Goal: Check status

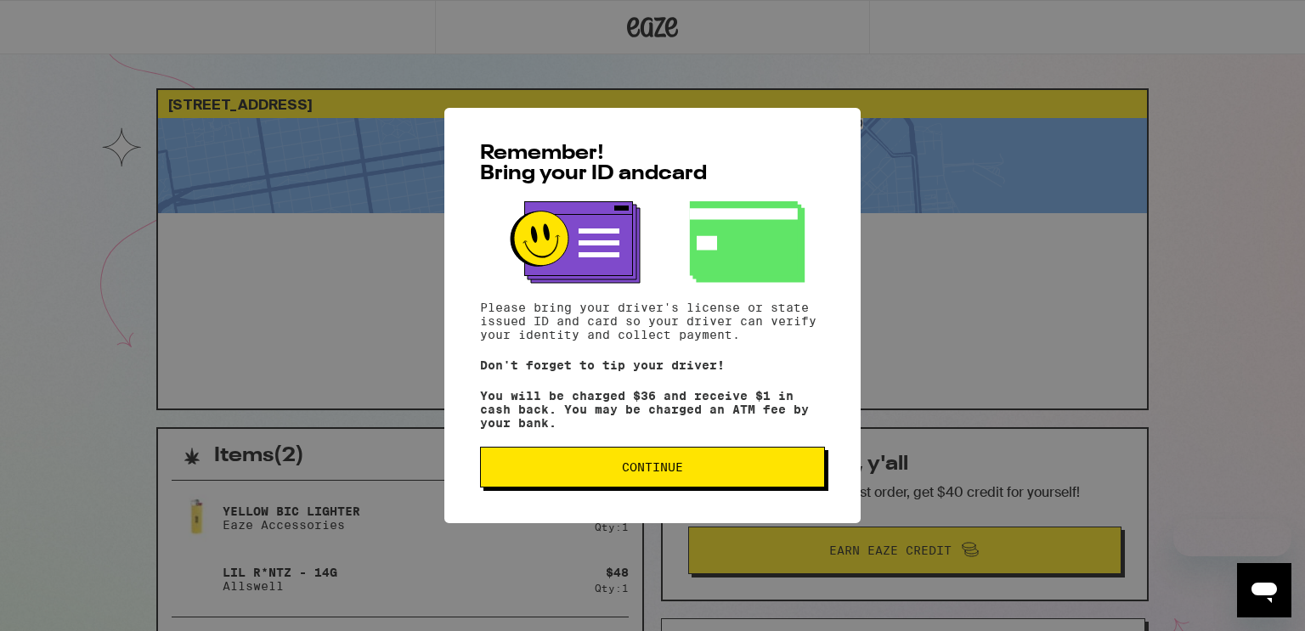
click at [556, 460] on button "Continue" at bounding box center [652, 467] width 345 height 41
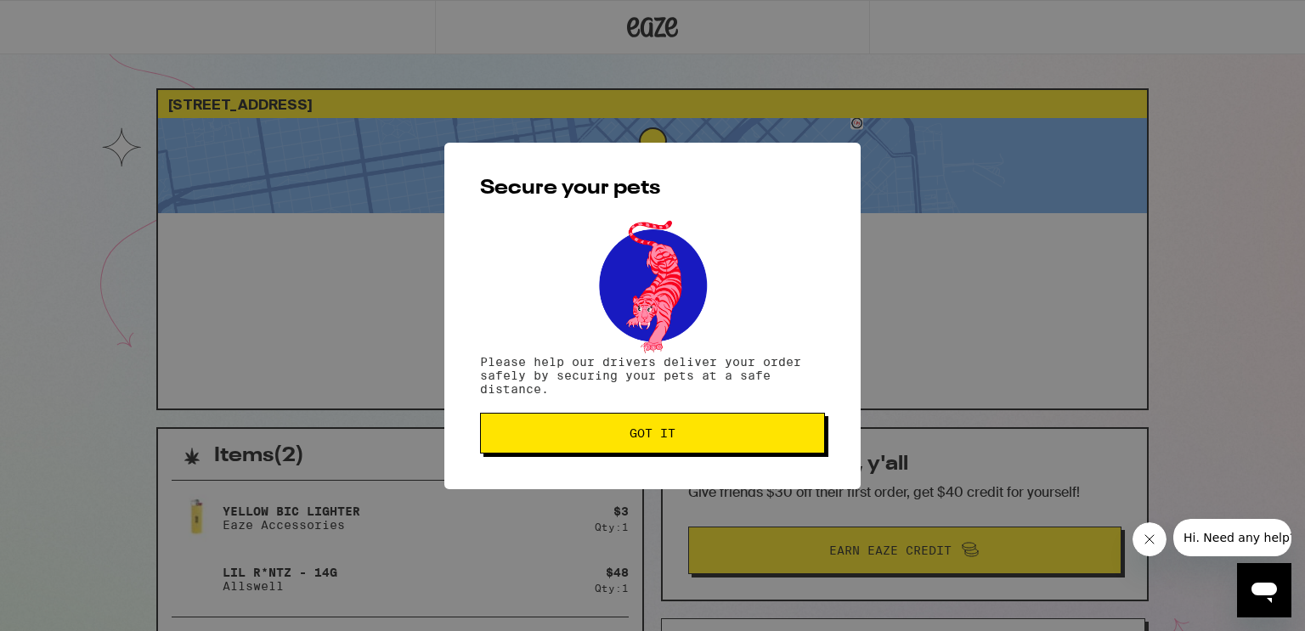
click at [556, 445] on button "Got it" at bounding box center [652, 433] width 345 height 41
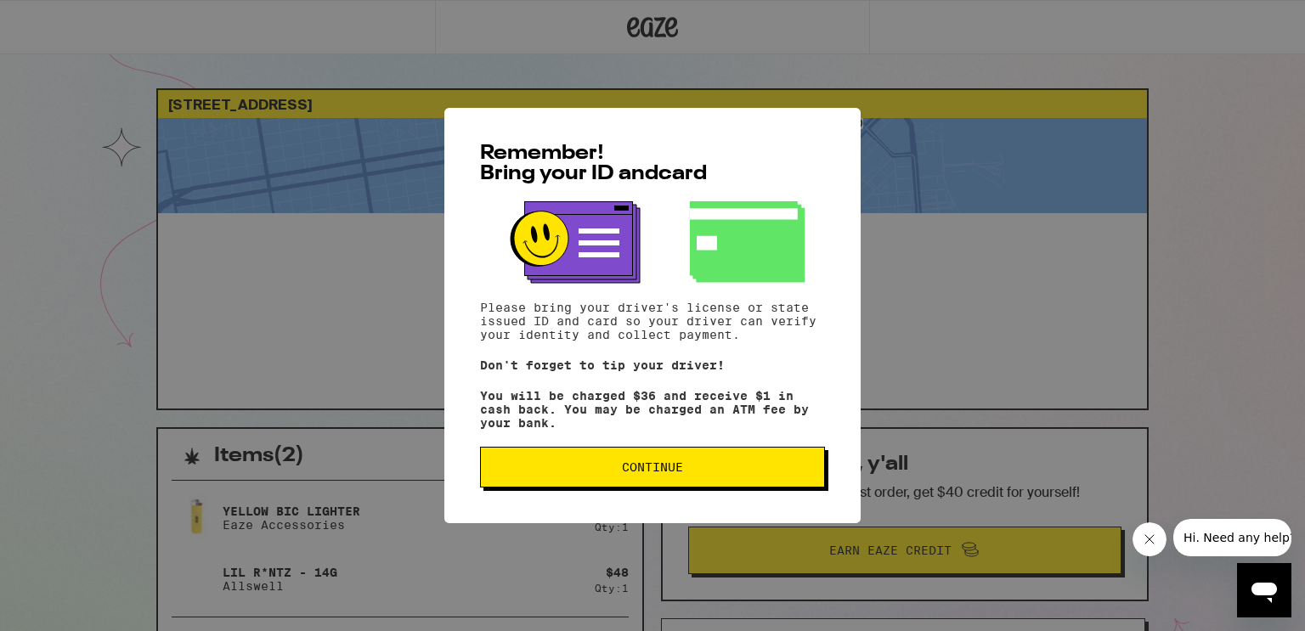
click at [715, 462] on button "Continue" at bounding box center [652, 467] width 345 height 41
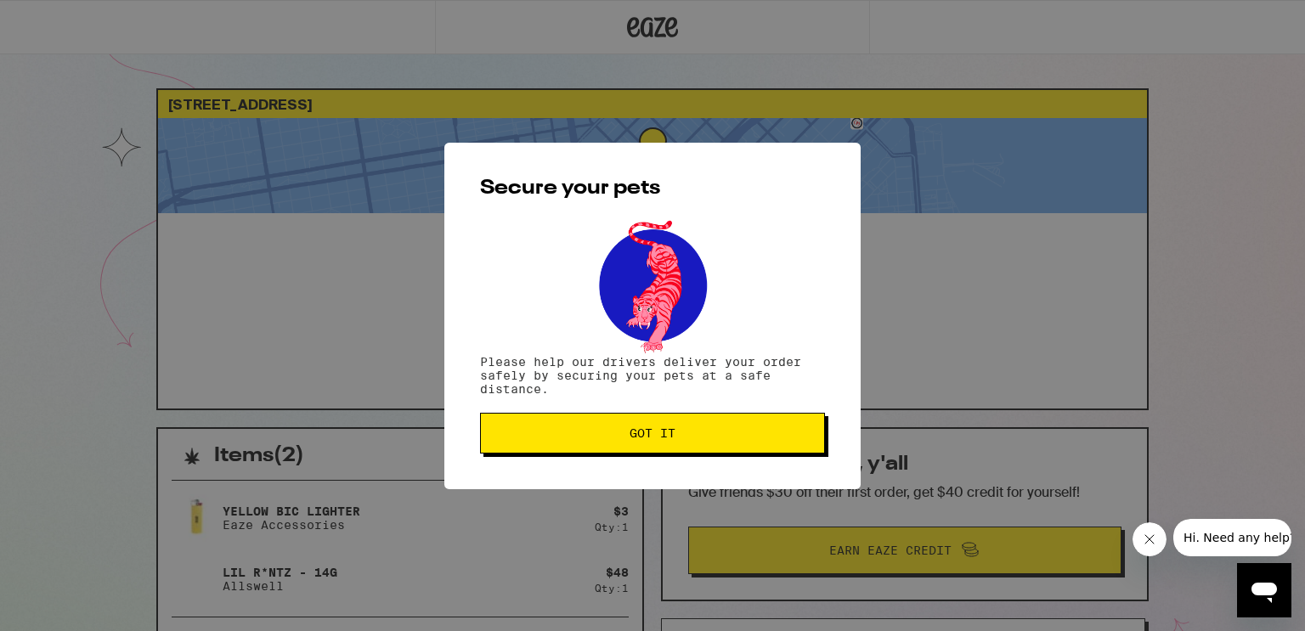
click at [692, 435] on span "Got it" at bounding box center [652, 433] width 316 height 12
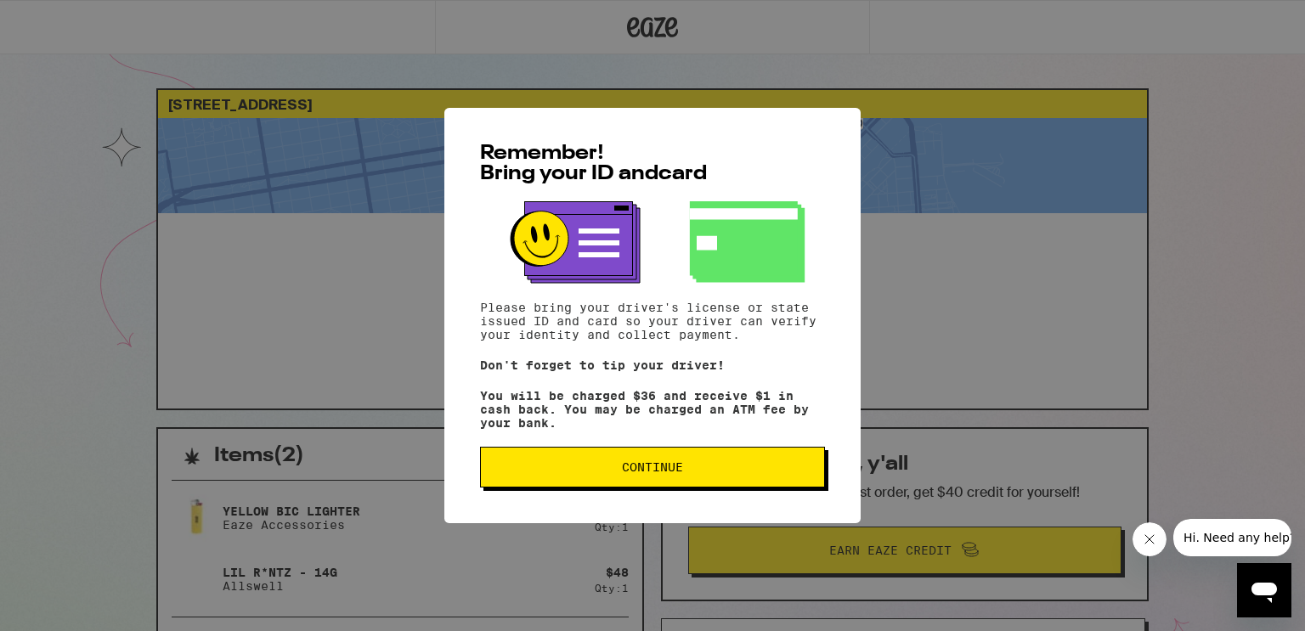
click at [689, 472] on span "Continue" at bounding box center [652, 467] width 316 height 12
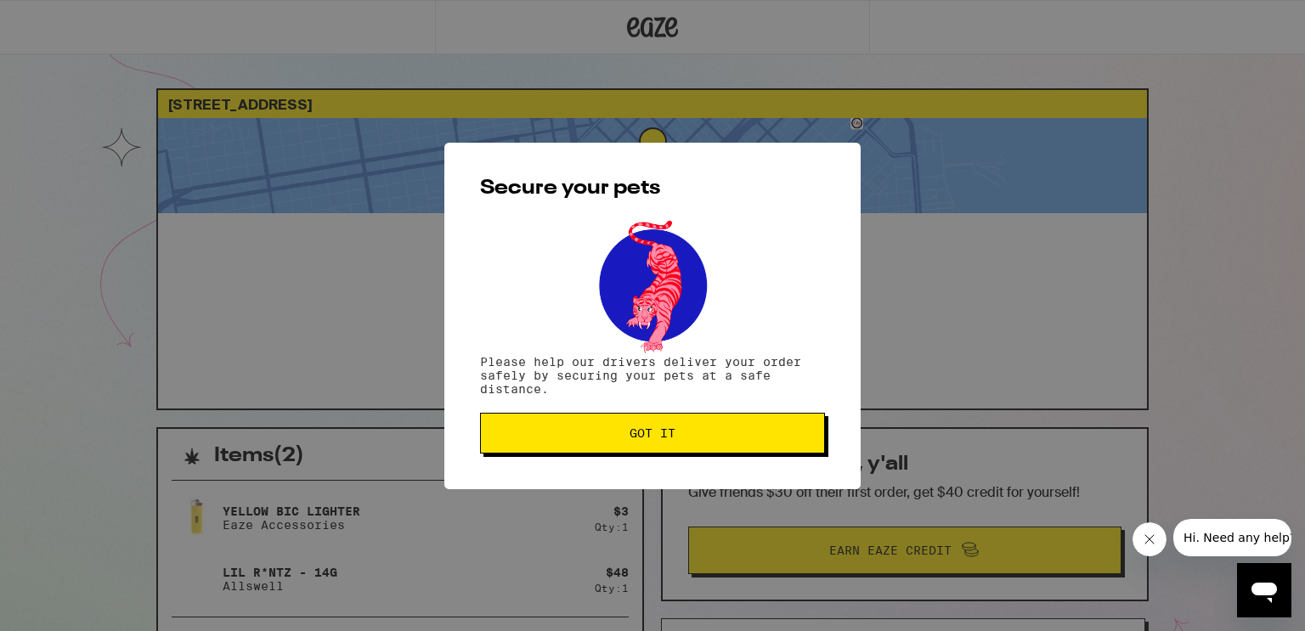
click at [669, 446] on button "Got it" at bounding box center [652, 433] width 345 height 41
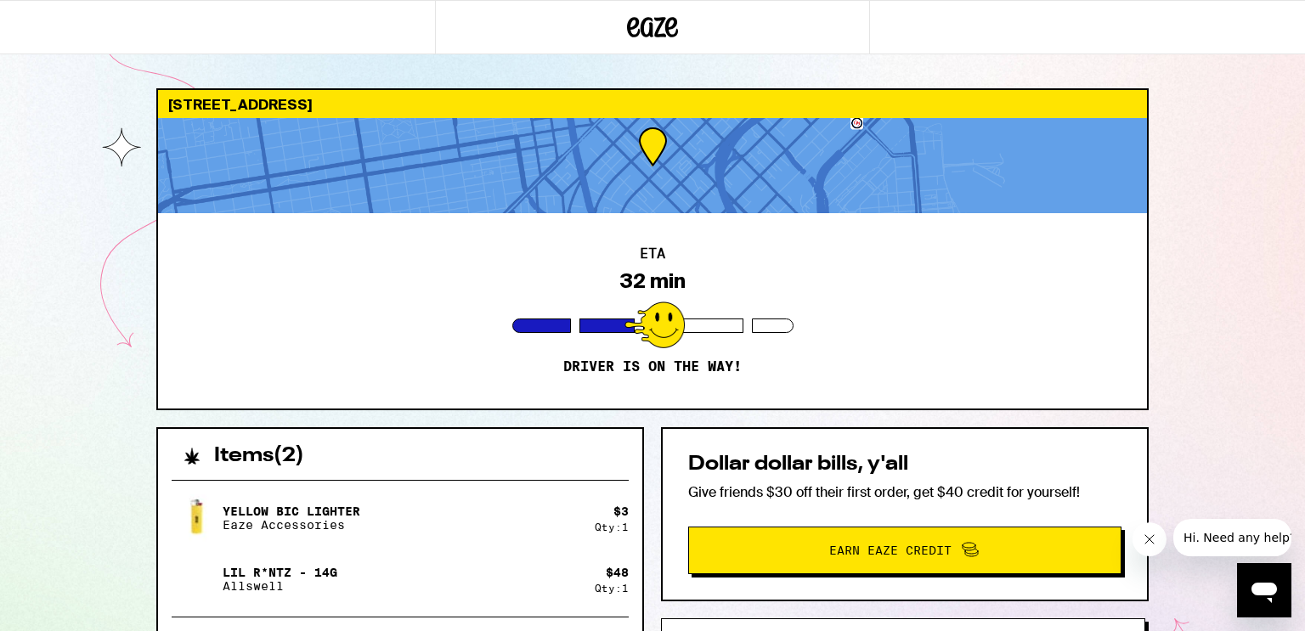
click at [1159, 209] on div "75 Dore St San Francisco 94103 ETA 32 min Driver is on the way! Items ( 2 ) Yel…" at bounding box center [652, 525] width 1019 height 874
click at [1145, 550] on button "Close message from company" at bounding box center [1149, 539] width 34 height 34
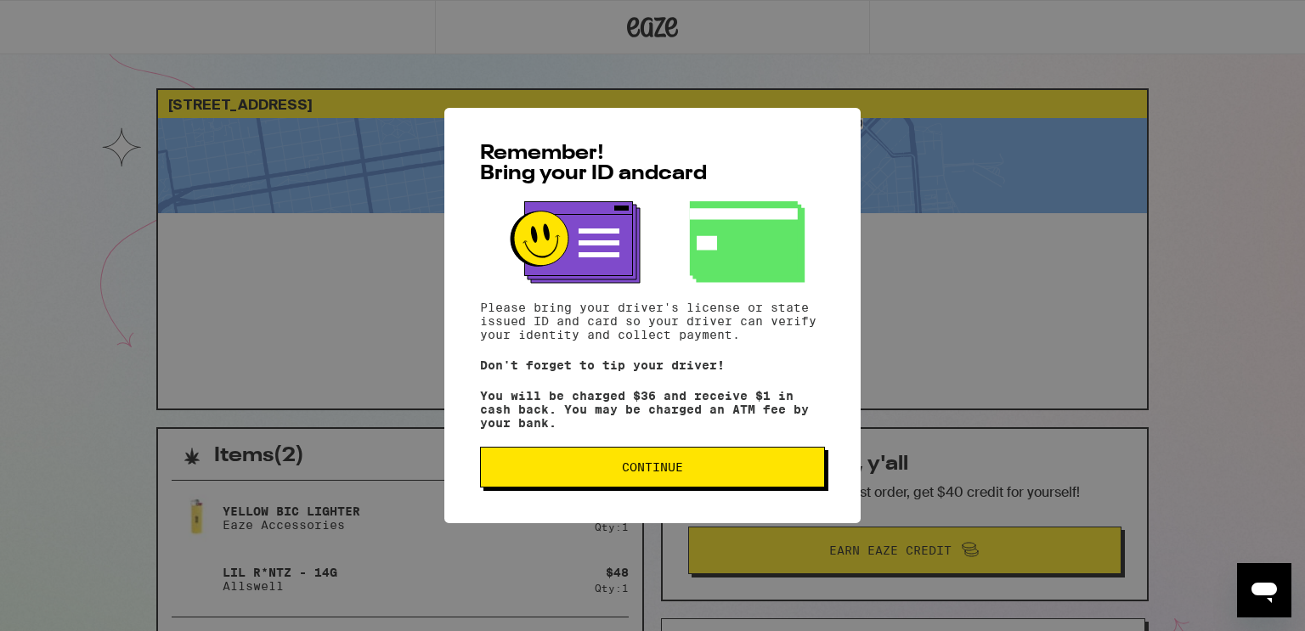
click at [628, 471] on span "Continue" at bounding box center [652, 467] width 61 height 12
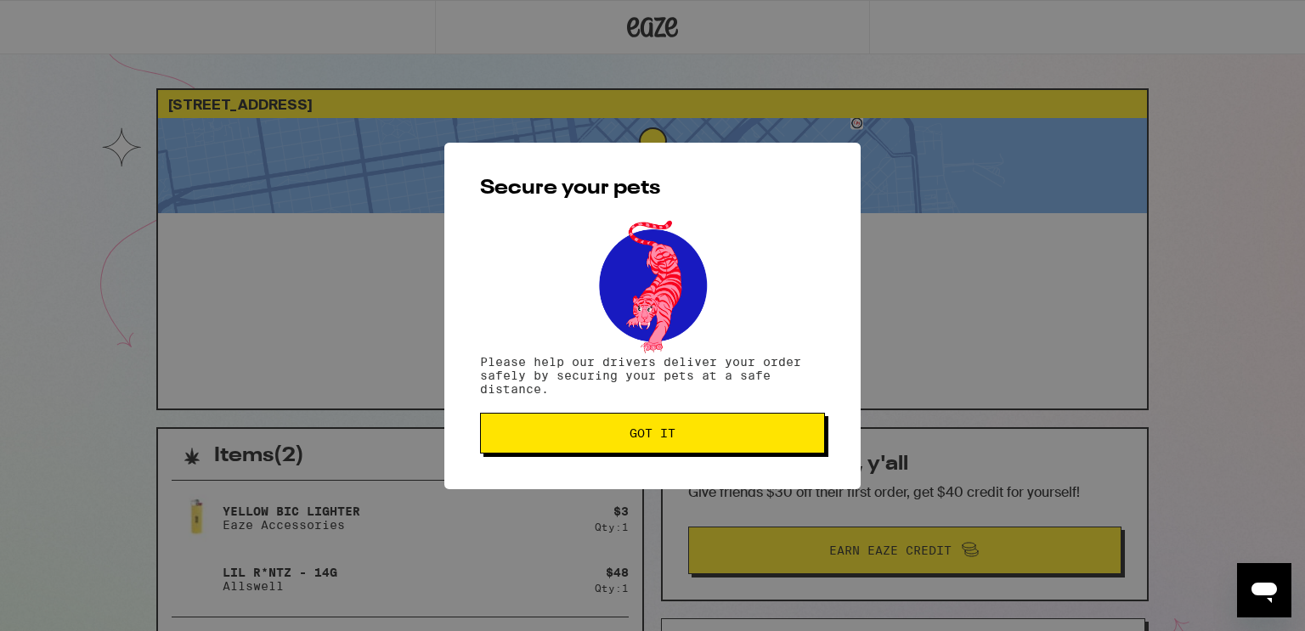
click at [628, 437] on span "Got it" at bounding box center [652, 433] width 316 height 12
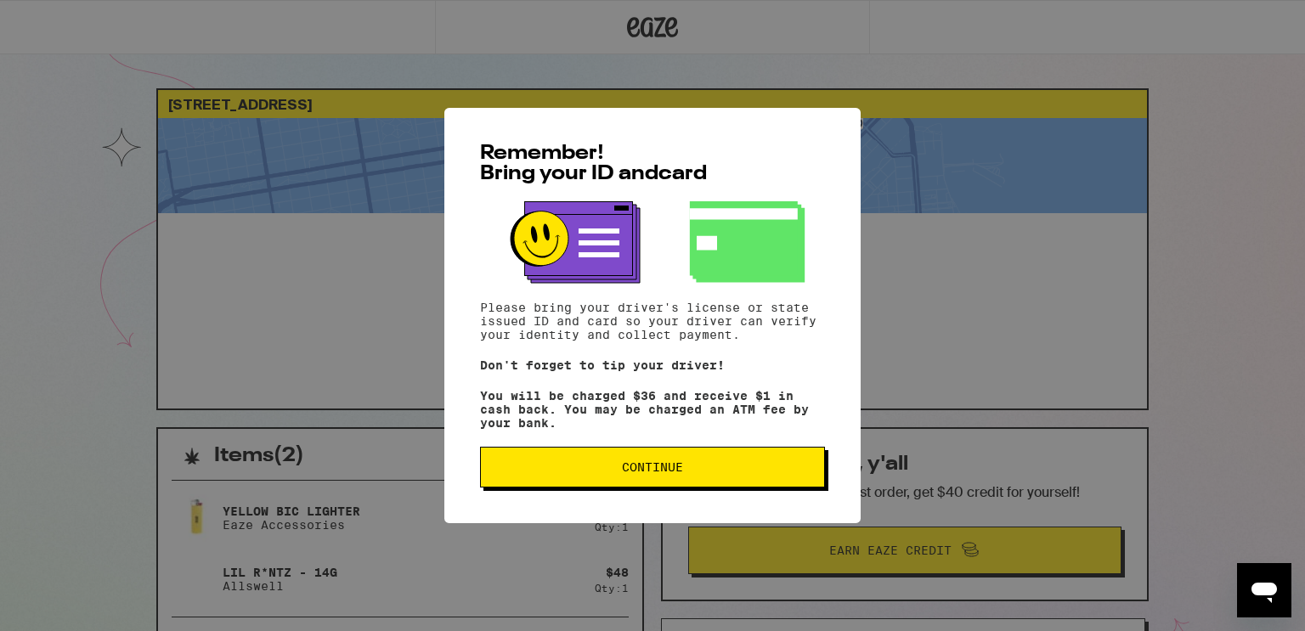
click at [606, 456] on button "Continue" at bounding box center [652, 467] width 345 height 41
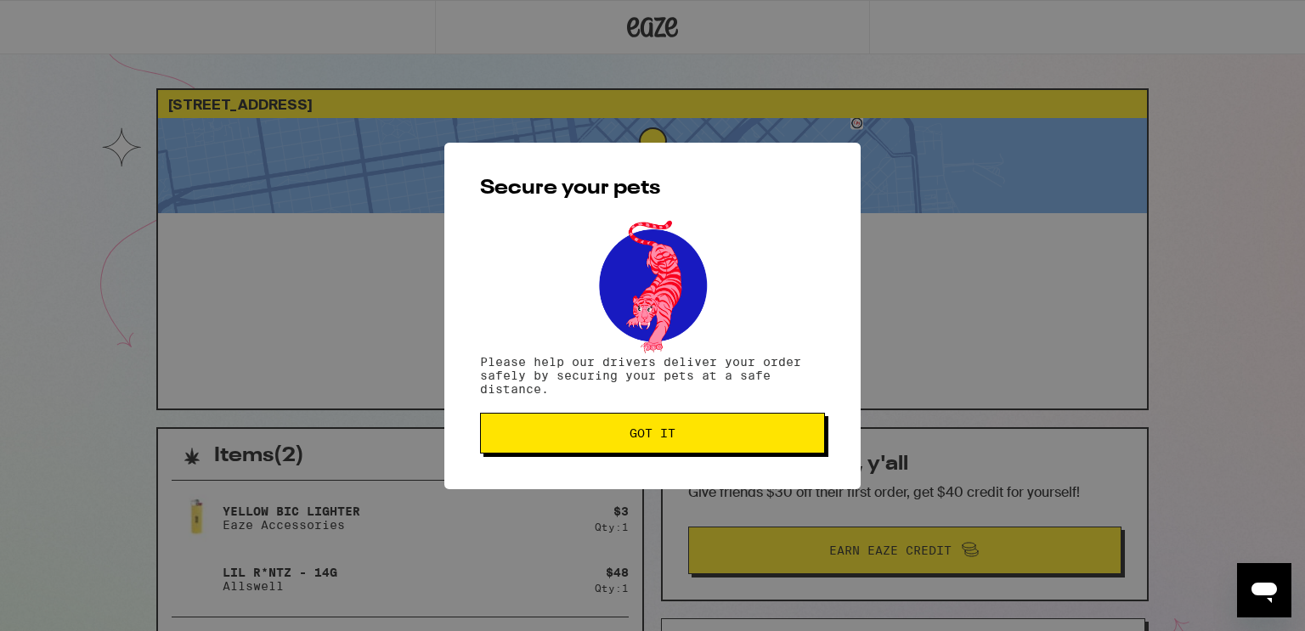
click at [604, 449] on button "Got it" at bounding box center [652, 433] width 345 height 41
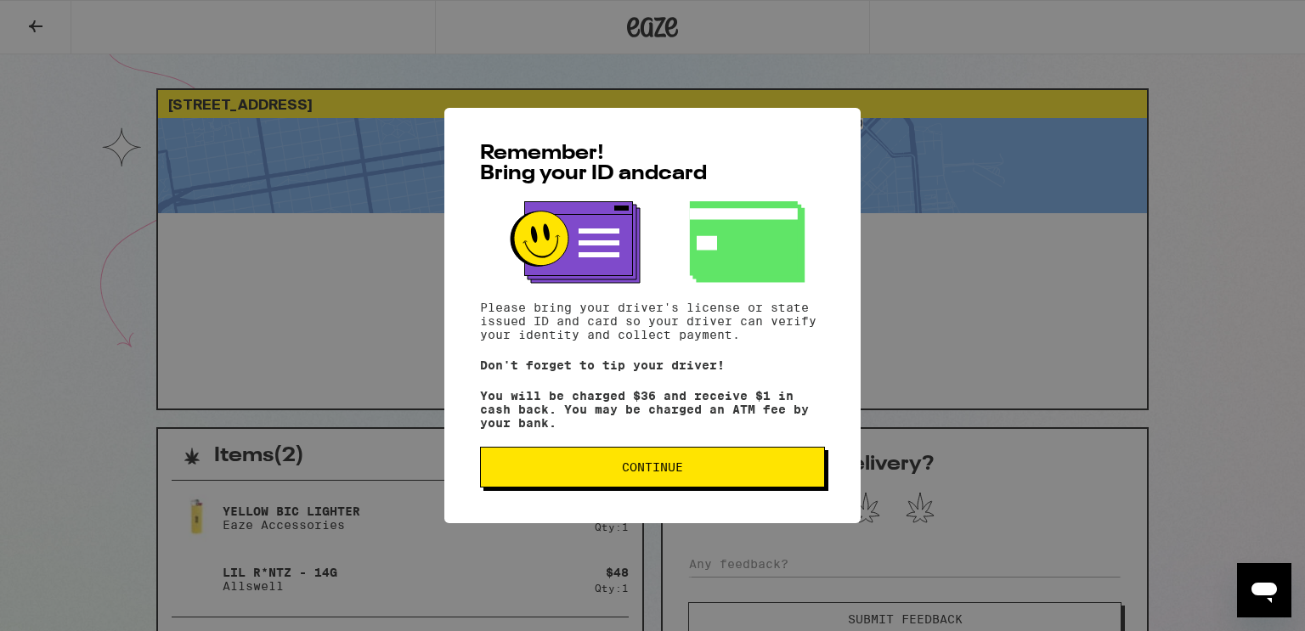
click at [660, 473] on span "Continue" at bounding box center [652, 467] width 61 height 12
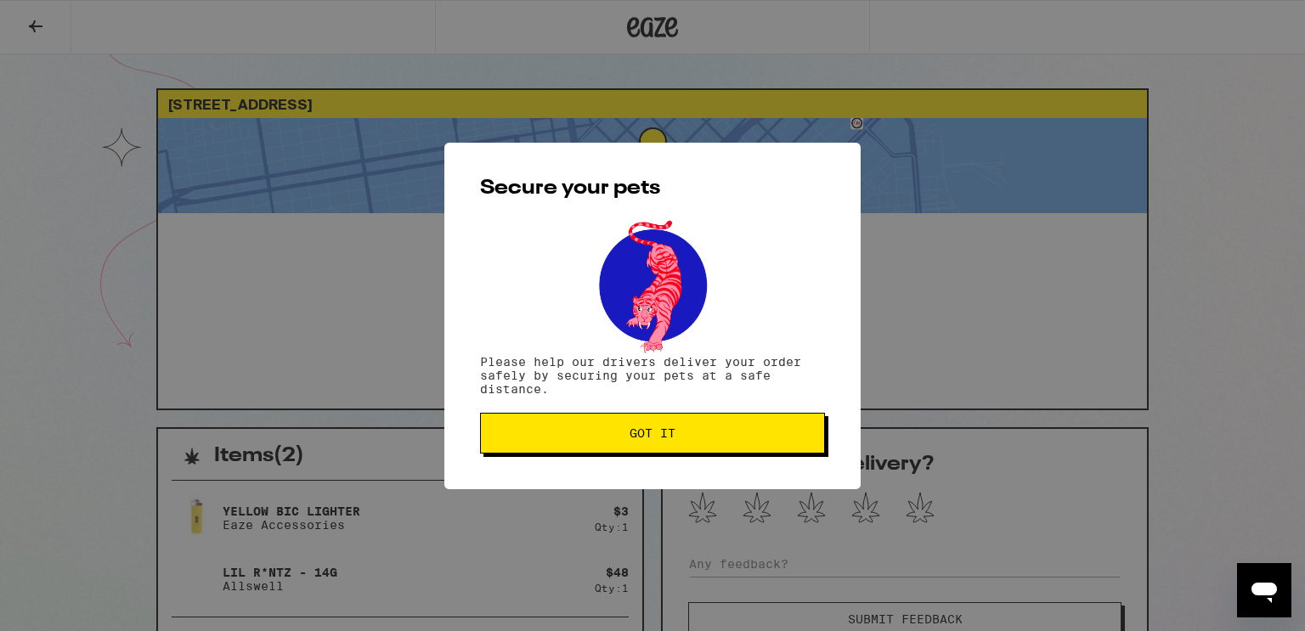
click at [652, 449] on button "Got it" at bounding box center [652, 433] width 345 height 41
